Goal: Task Accomplishment & Management: Manage account settings

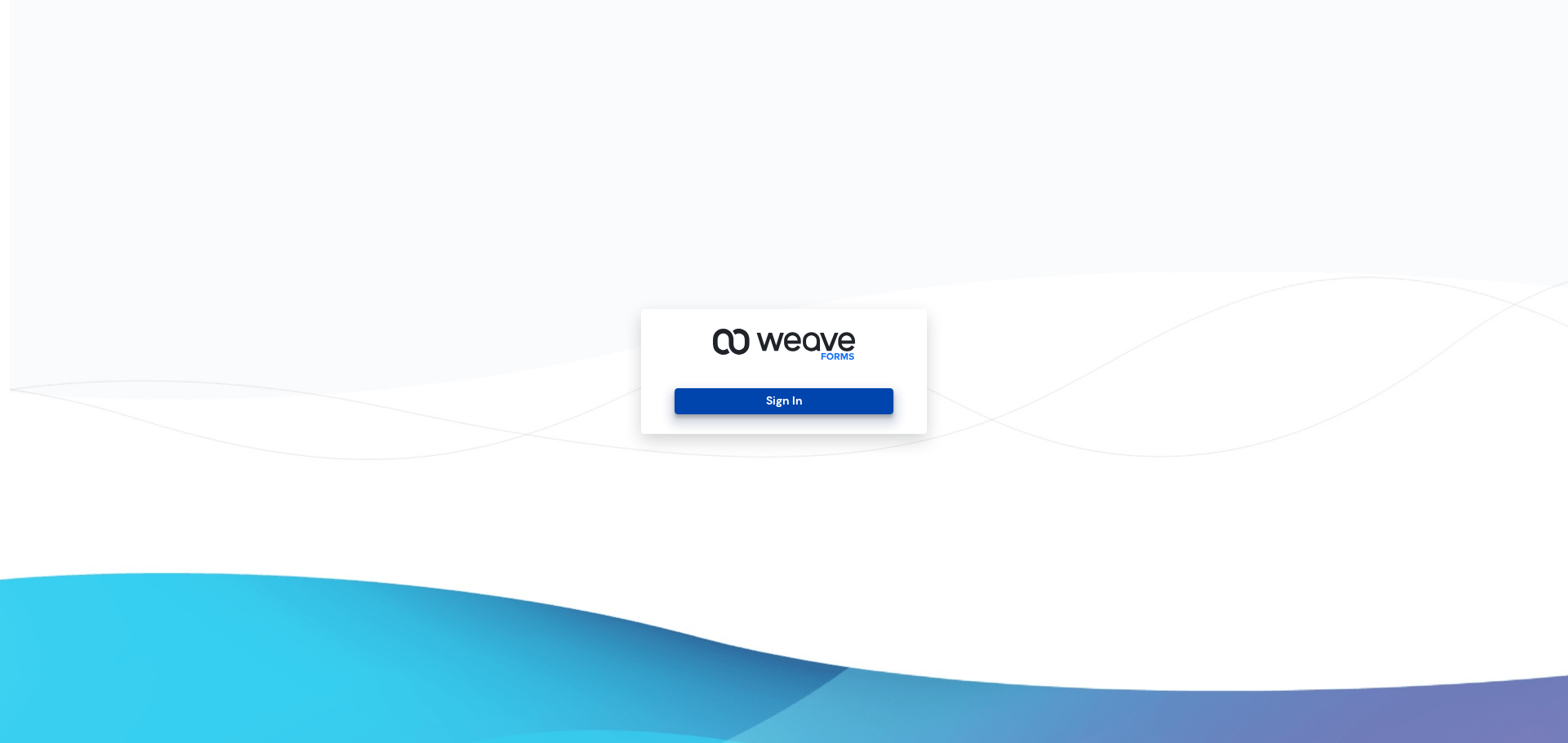
click at [746, 401] on button "Sign In" at bounding box center [784, 401] width 218 height 26
